Goal: Navigation & Orientation: Find specific page/section

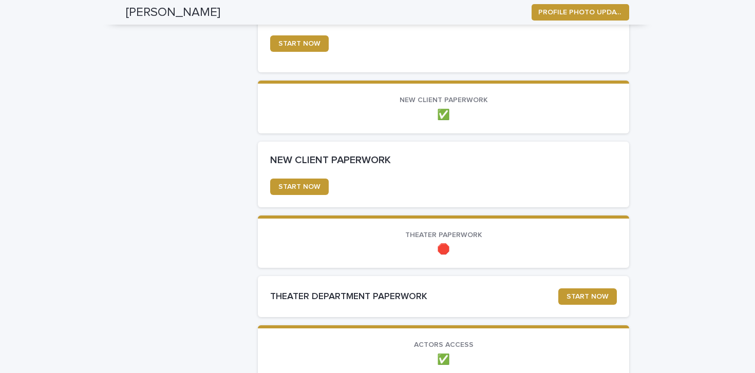
scroll to position [435, 0]
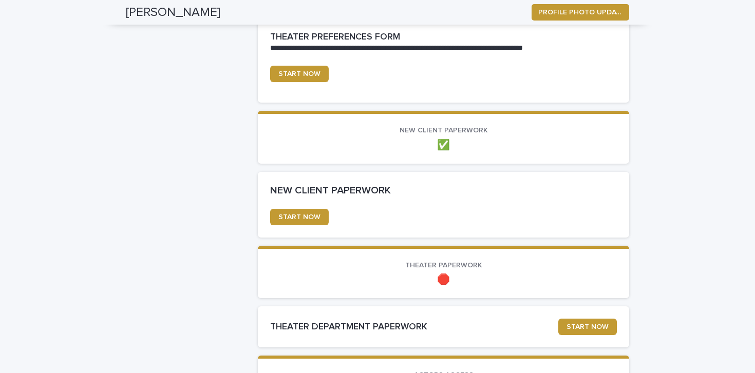
click at [446, 274] on p "🛑" at bounding box center [443, 280] width 347 height 12
click at [319, 219] on link "START NOW" at bounding box center [299, 217] width 59 height 16
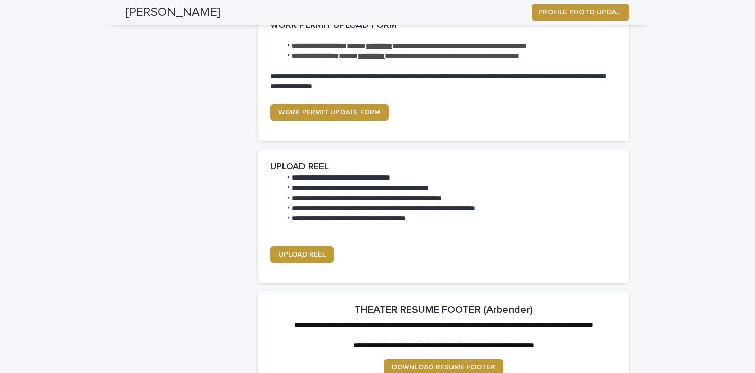
scroll to position [1088, 0]
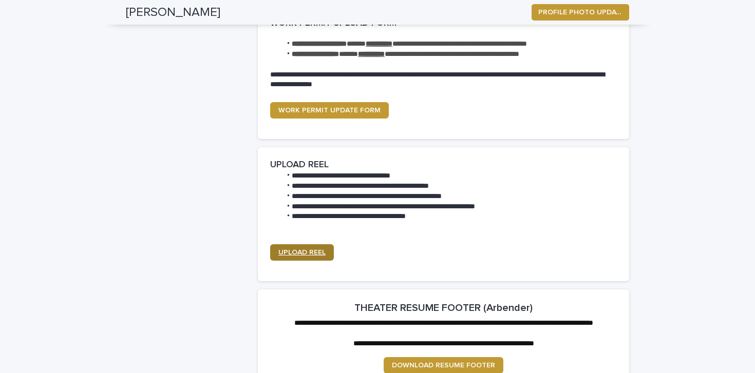
click at [295, 249] on span "UPLOAD REEL" at bounding box center [301, 252] width 47 height 7
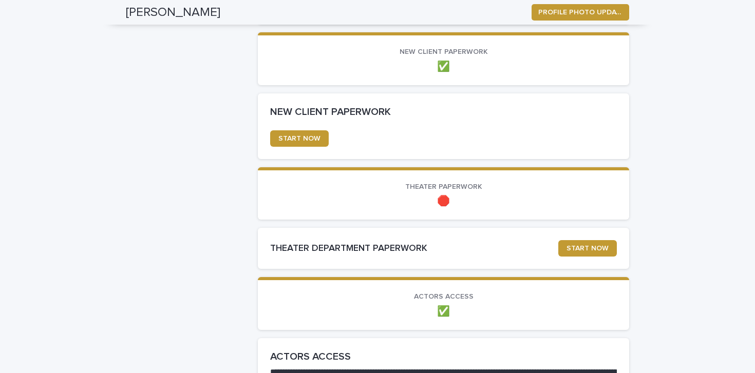
scroll to position [515, 0]
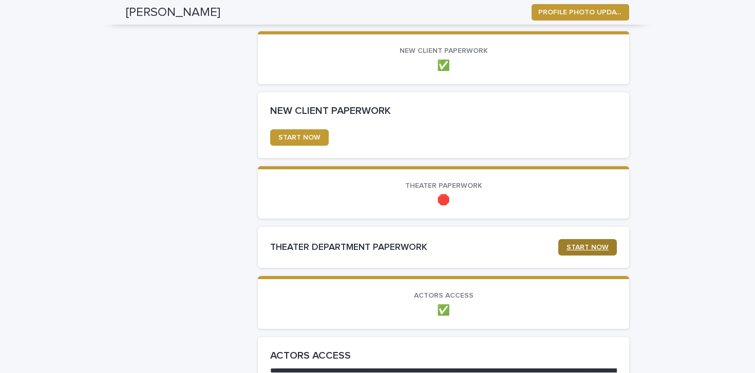
click at [569, 244] on span "START NOW" at bounding box center [587, 247] width 42 height 7
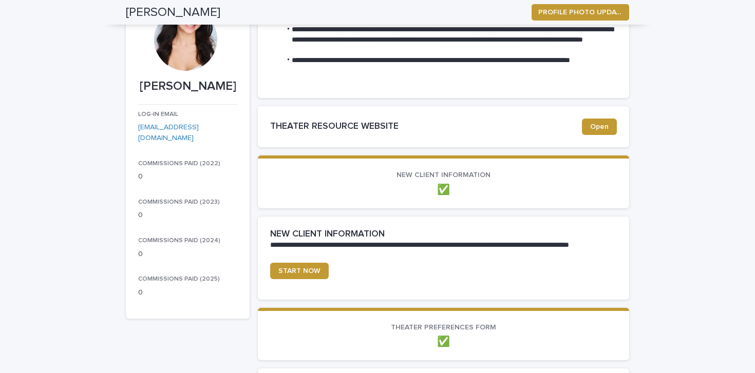
scroll to position [0, 0]
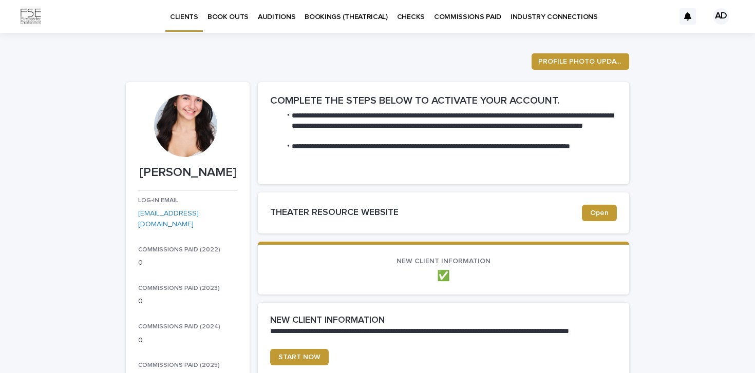
click at [267, 17] on p "AUDITIONS" at bounding box center [276, 11] width 37 height 22
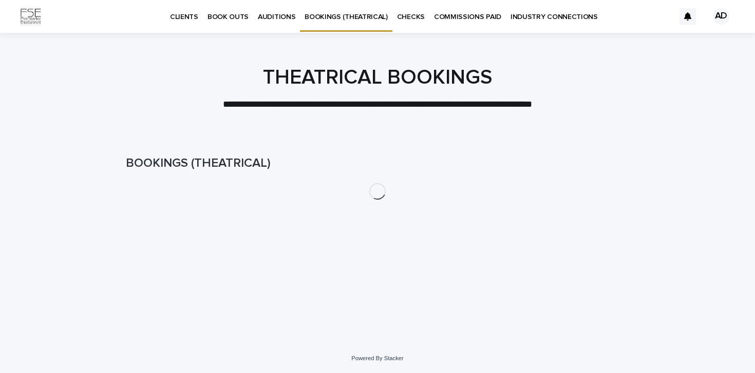
click at [397, 20] on p "CHECKS" at bounding box center [411, 11] width 28 height 22
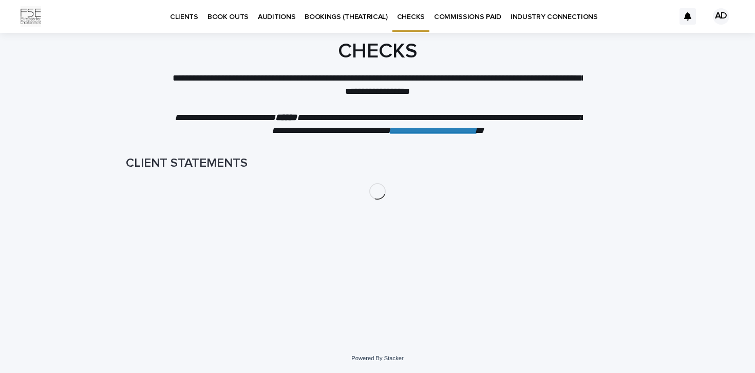
click at [446, 21] on p "COMMISSIONS PAID" at bounding box center [467, 11] width 67 height 22
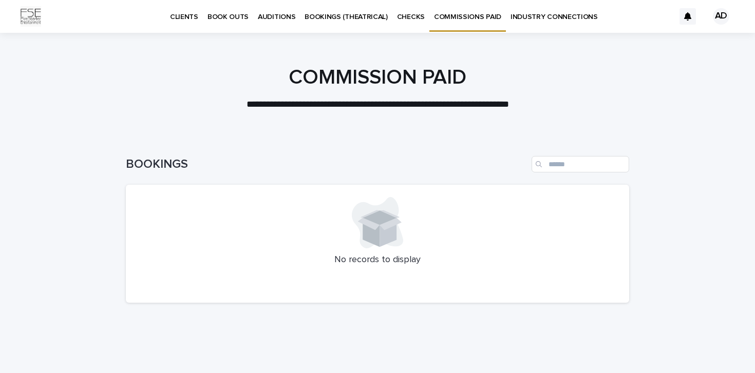
click at [525, 21] on p "INDUSTRY CONNECTIONS" at bounding box center [553, 11] width 87 height 22
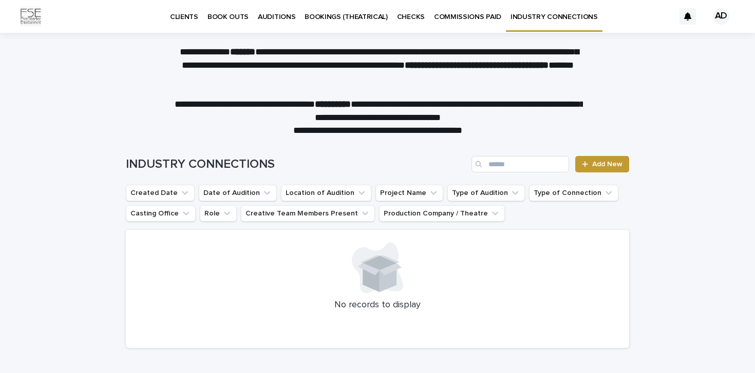
click at [186, 13] on p "CLIENTS" at bounding box center [184, 11] width 28 height 22
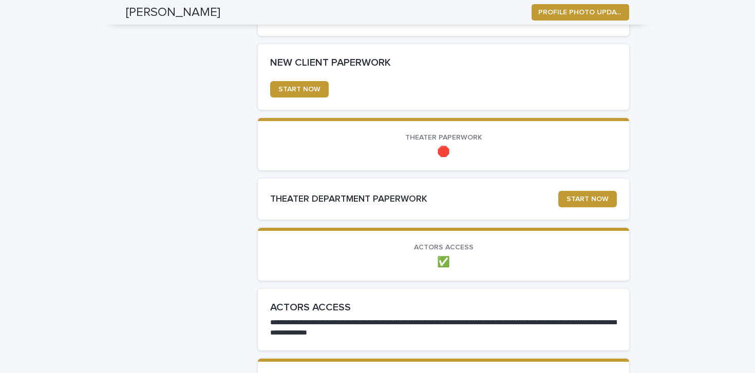
scroll to position [576, 0]
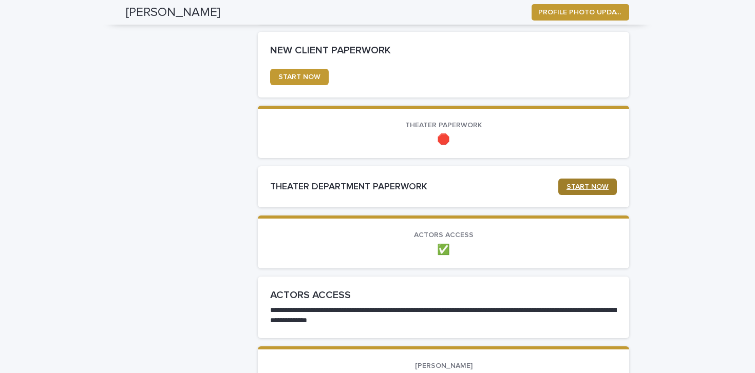
click at [567, 187] on link "START NOW" at bounding box center [587, 187] width 59 height 16
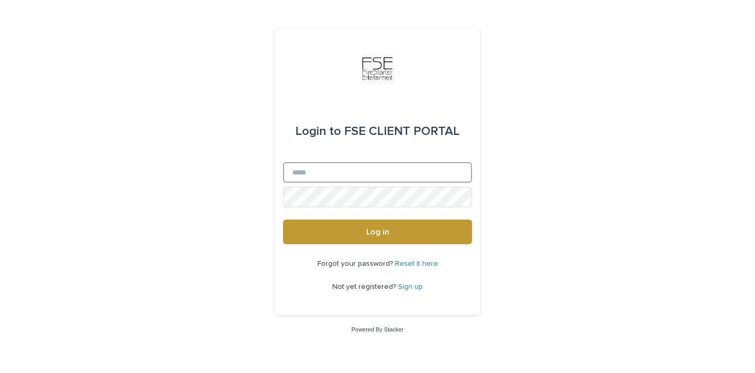
click at [309, 177] on input "Email" at bounding box center [377, 172] width 189 height 21
type input "**********"
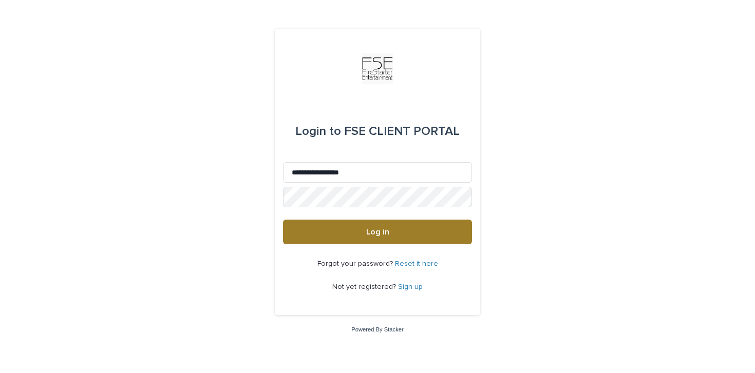
click at [339, 239] on button "Log in" at bounding box center [377, 232] width 189 height 25
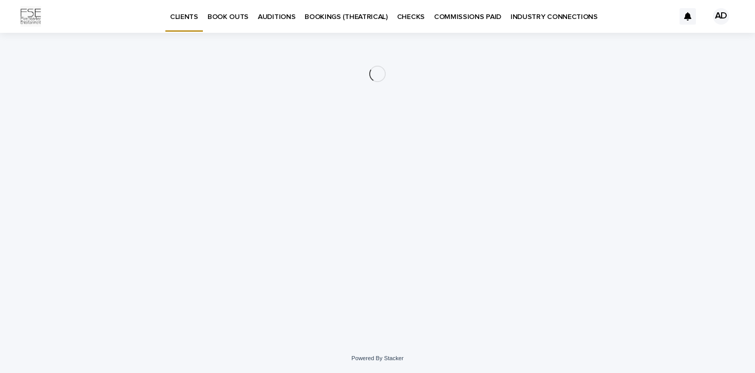
click at [529, 18] on p "INDUSTRY CONNECTIONS" at bounding box center [553, 11] width 87 height 22
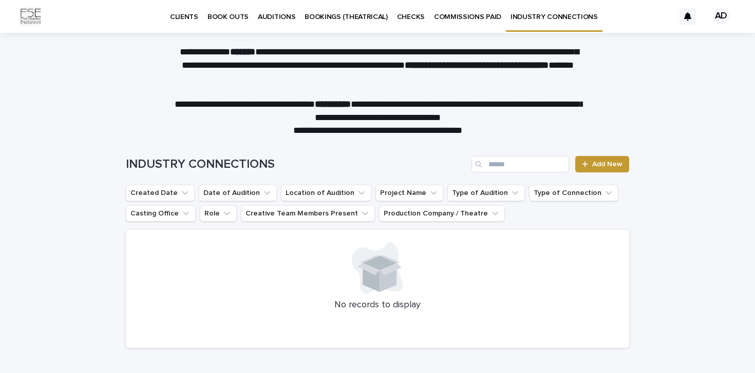
click at [529, 18] on p "INDUSTRY CONNECTIONS" at bounding box center [553, 11] width 87 height 22
click at [469, 19] on p "COMMISSIONS PAID" at bounding box center [467, 11] width 67 height 22
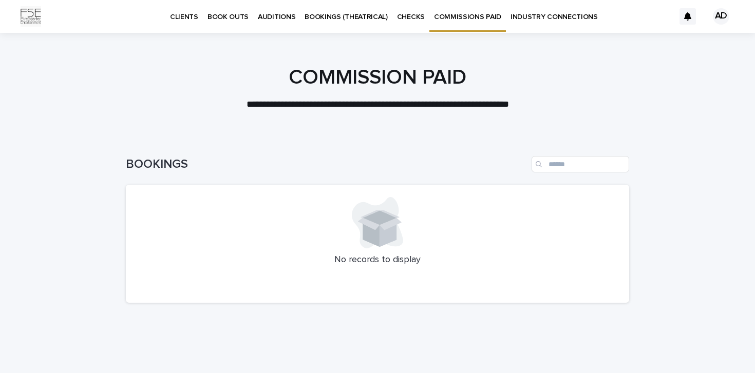
click at [185, 18] on p "CLIENTS" at bounding box center [184, 11] width 28 height 22
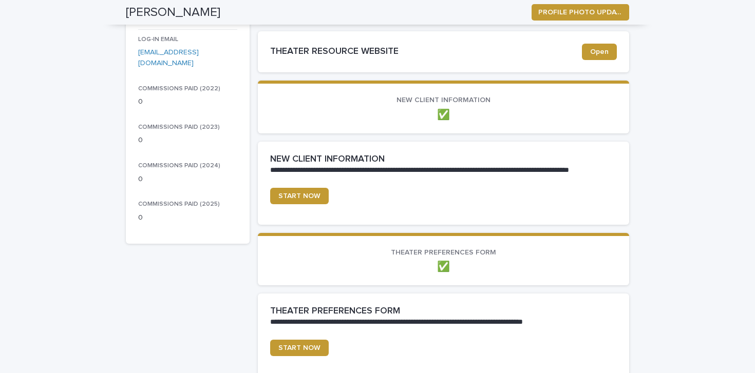
scroll to position [164, 0]
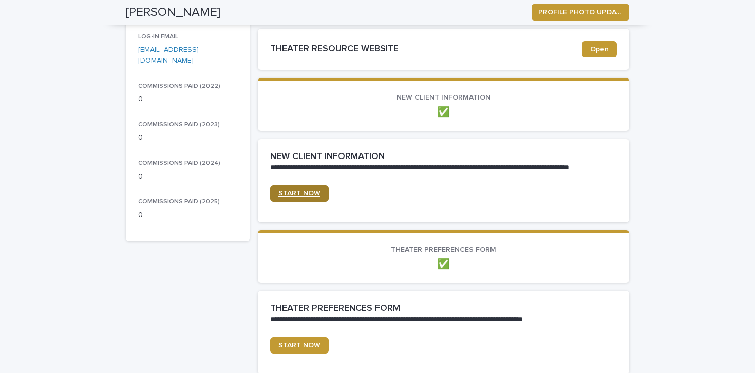
click at [278, 187] on link "START NOW" at bounding box center [299, 193] width 59 height 16
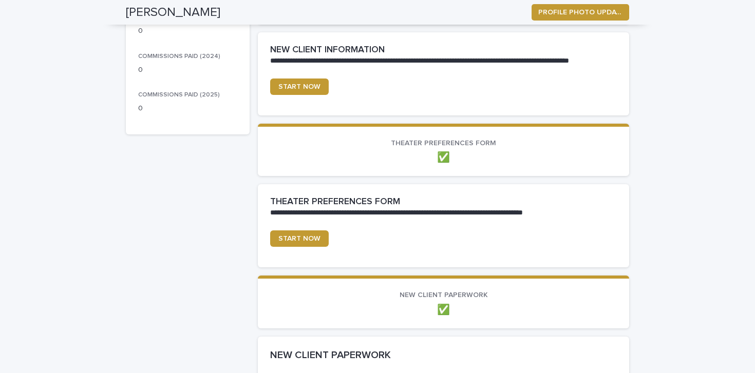
scroll to position [272, 0]
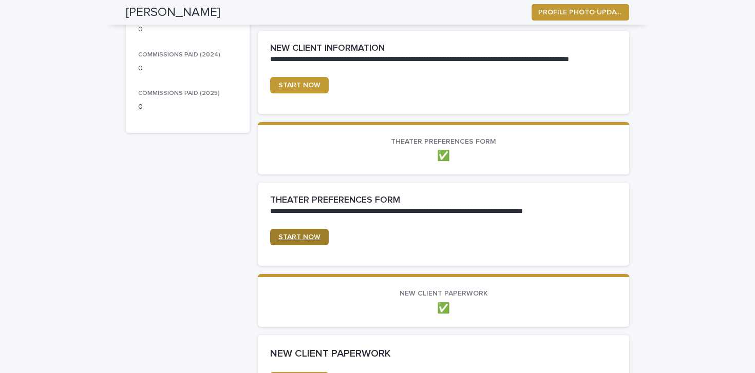
click at [299, 232] on link "START NOW" at bounding box center [299, 237] width 59 height 16
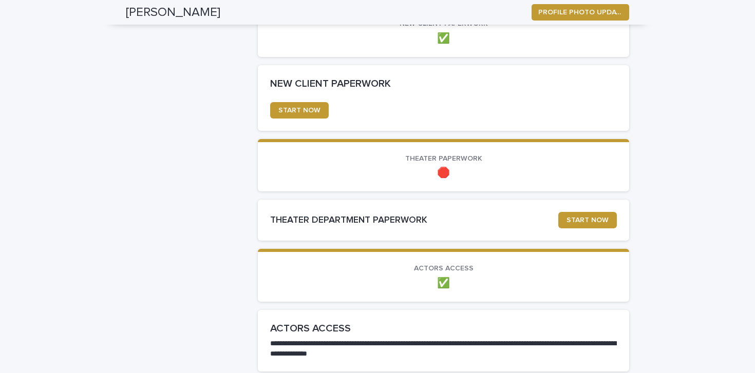
scroll to position [543, 0]
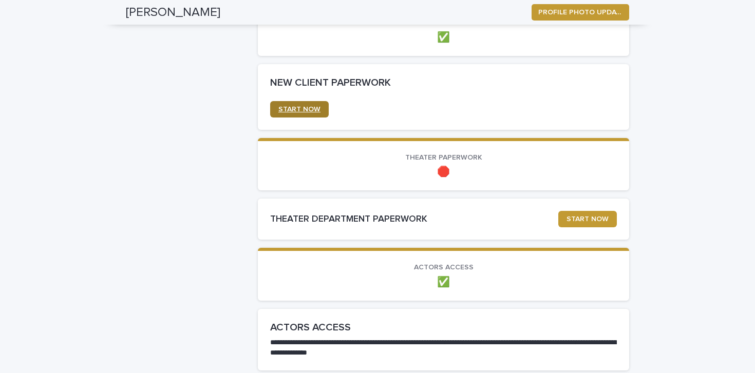
click at [303, 105] on link "START NOW" at bounding box center [299, 109] width 59 height 16
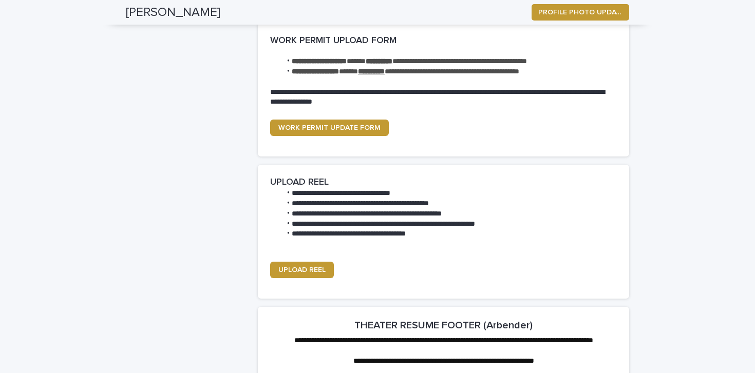
scroll to position [1072, 0]
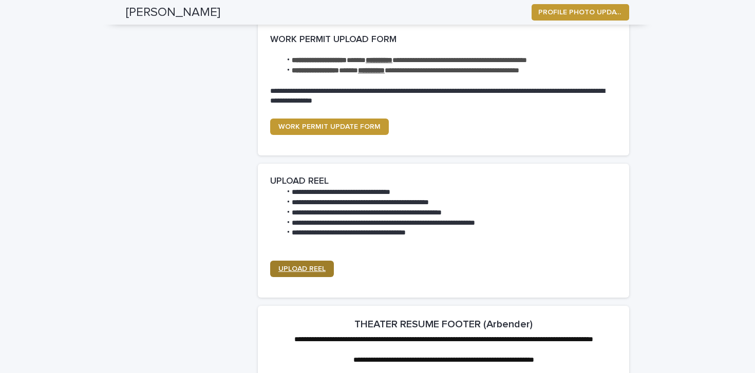
click at [318, 265] on span "UPLOAD REEL" at bounding box center [301, 268] width 47 height 7
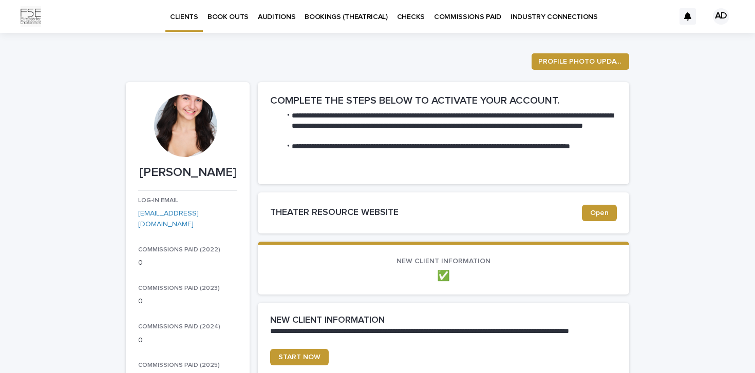
scroll to position [46, 0]
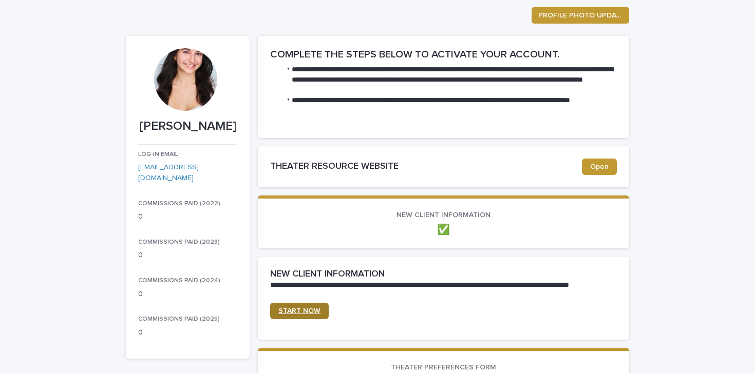
click at [309, 310] on span "START NOW" at bounding box center [299, 311] width 42 height 7
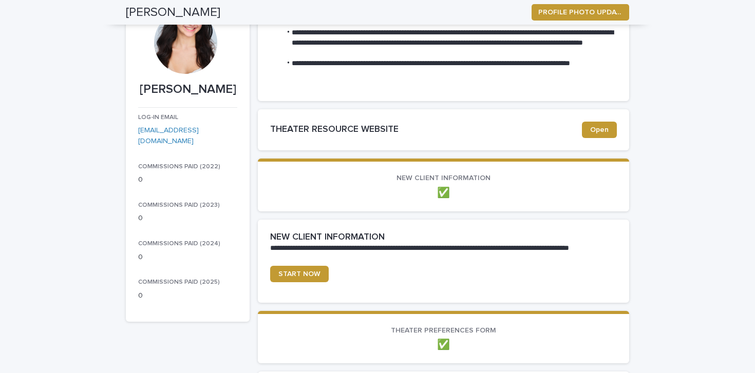
scroll to position [79, 0]
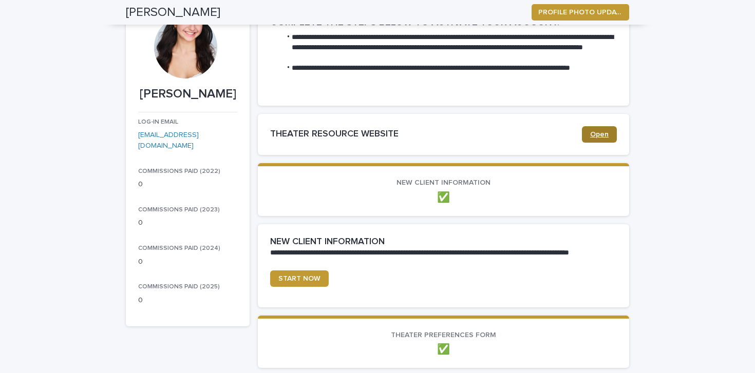
click at [603, 133] on span "Open" at bounding box center [599, 134] width 18 height 7
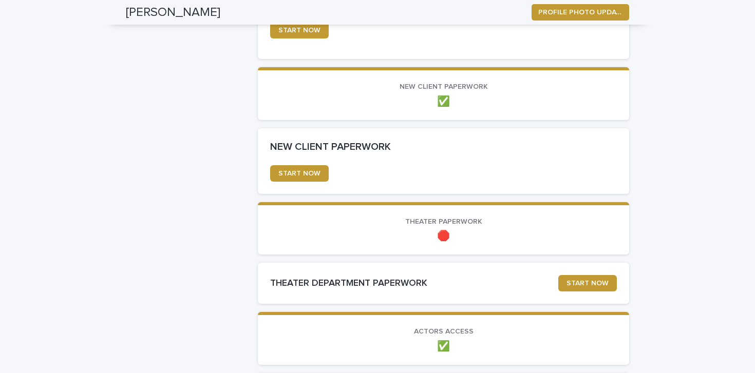
scroll to position [465, 0]
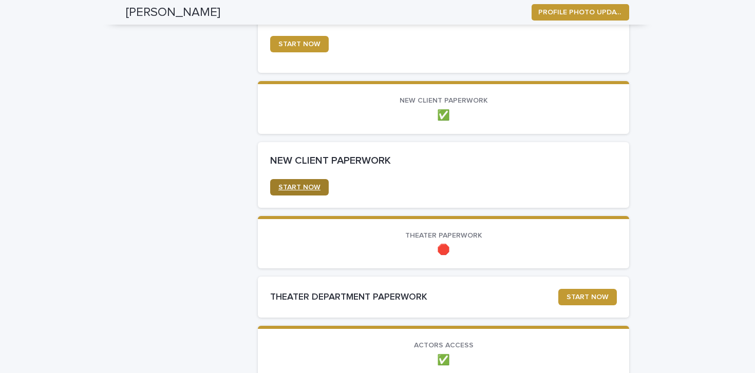
click at [299, 192] on link "START NOW" at bounding box center [299, 187] width 59 height 16
click at [574, 295] on span "START NOW" at bounding box center [587, 297] width 42 height 7
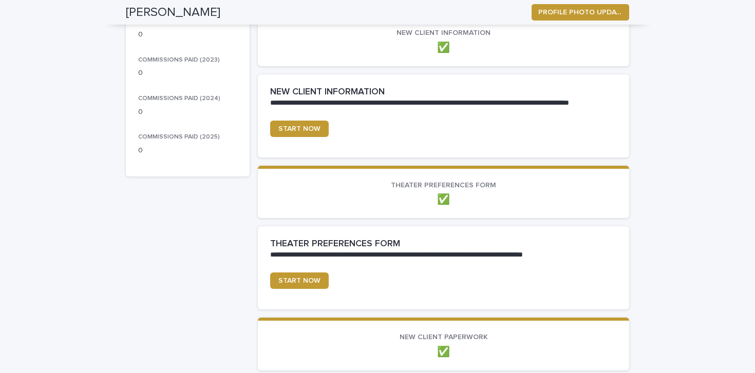
scroll to position [0, 0]
